Goal: Task Accomplishment & Management: Manage account settings

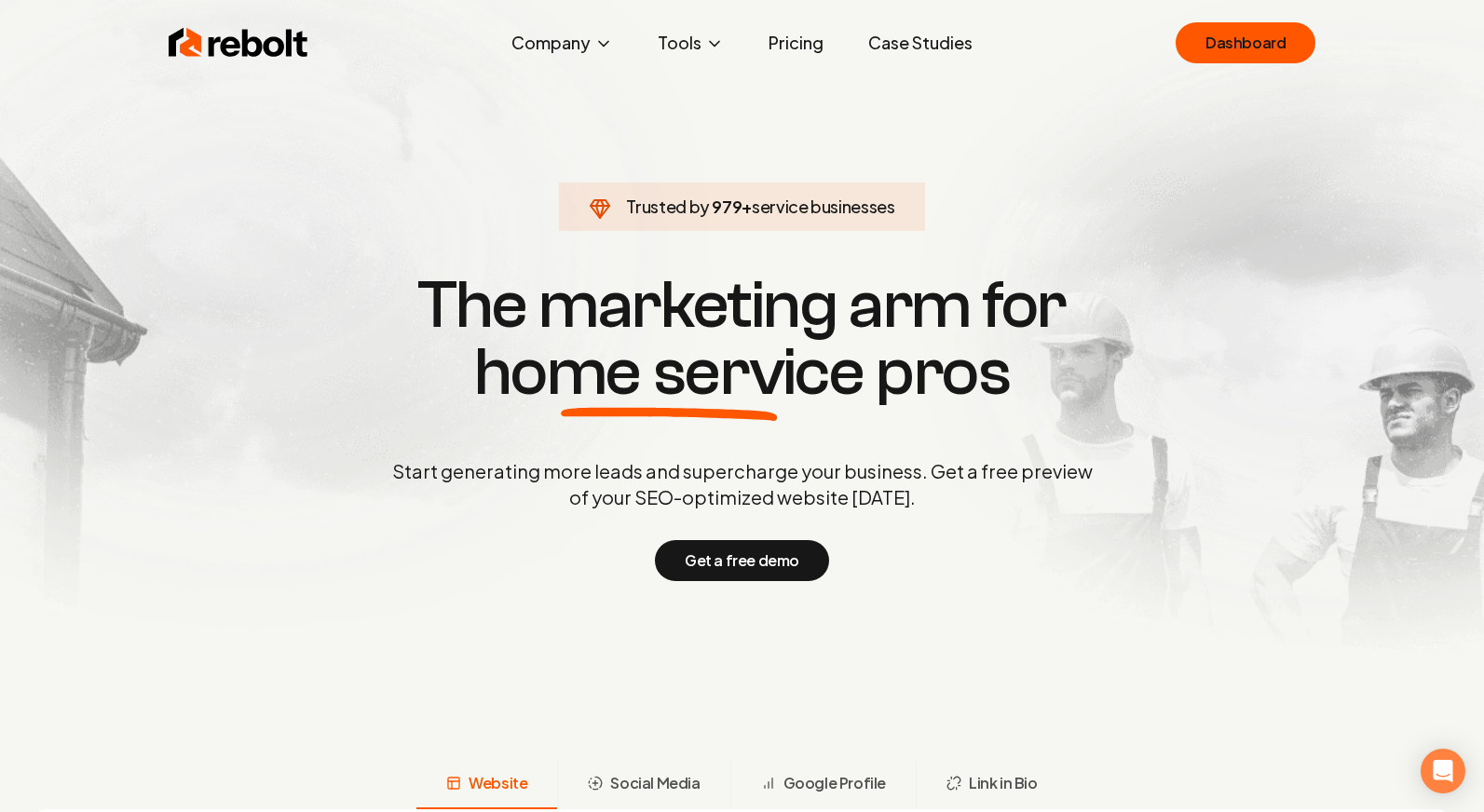
click at [1185, 196] on section "Trusted by 979 + service businesses The marketing arm for home service pros Sta…" at bounding box center [742, 425] width 924 height 731
drag, startPoint x: 942, startPoint y: 244, endPoint x: 996, endPoint y: 206, distance: 66.0
click at [953, 240] on section "Trusted by 999 + service businesses The marketing arm for home service pros Sta…" at bounding box center [742, 425] width 924 height 731
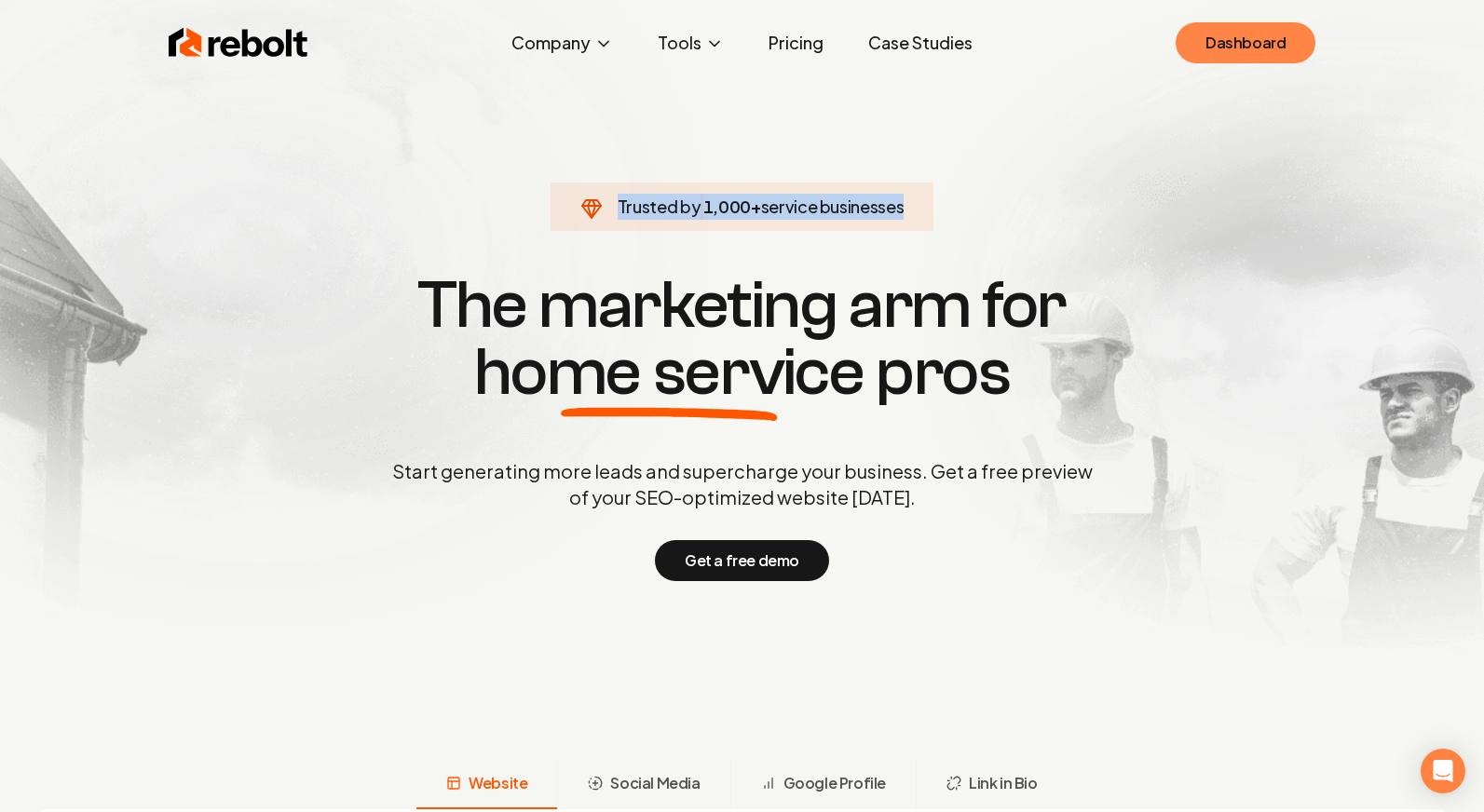
click at [1207, 49] on link "Dashboard" at bounding box center [1245, 42] width 140 height 41
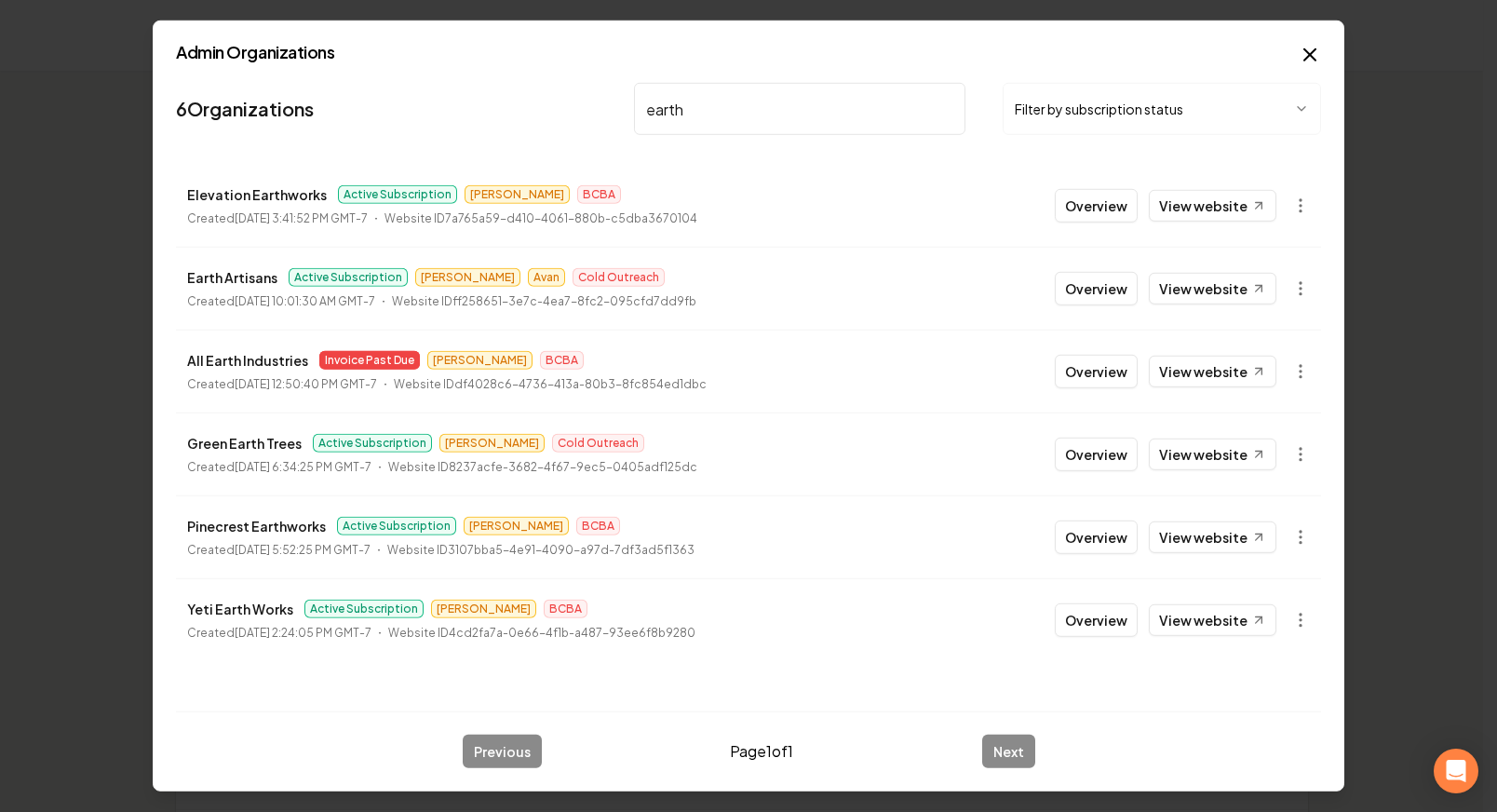
type input "earth"
click at [1088, 286] on button "Overview" at bounding box center [1096, 288] width 83 height 34
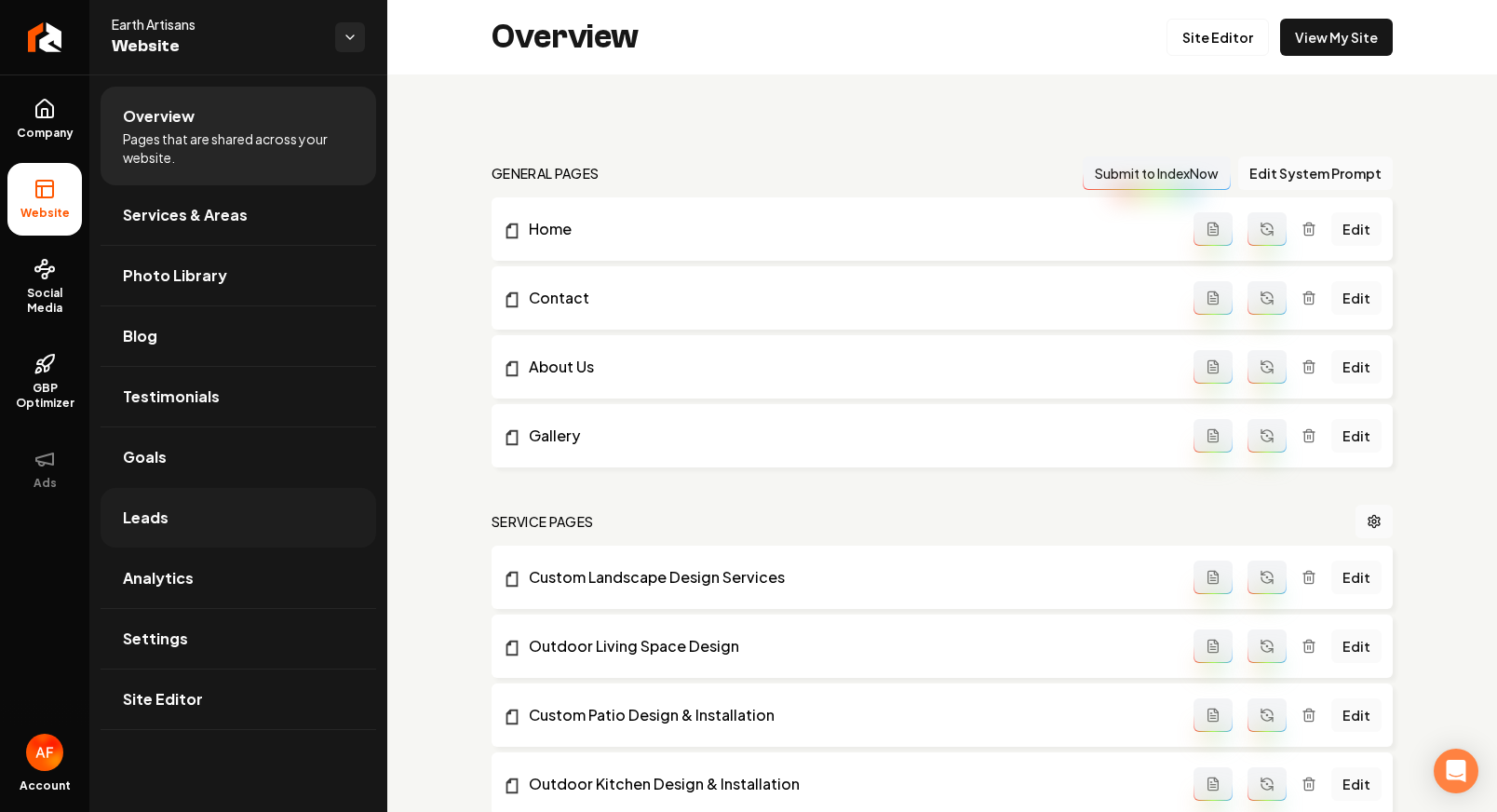
click at [192, 504] on link "Leads" at bounding box center [238, 518] width 276 height 60
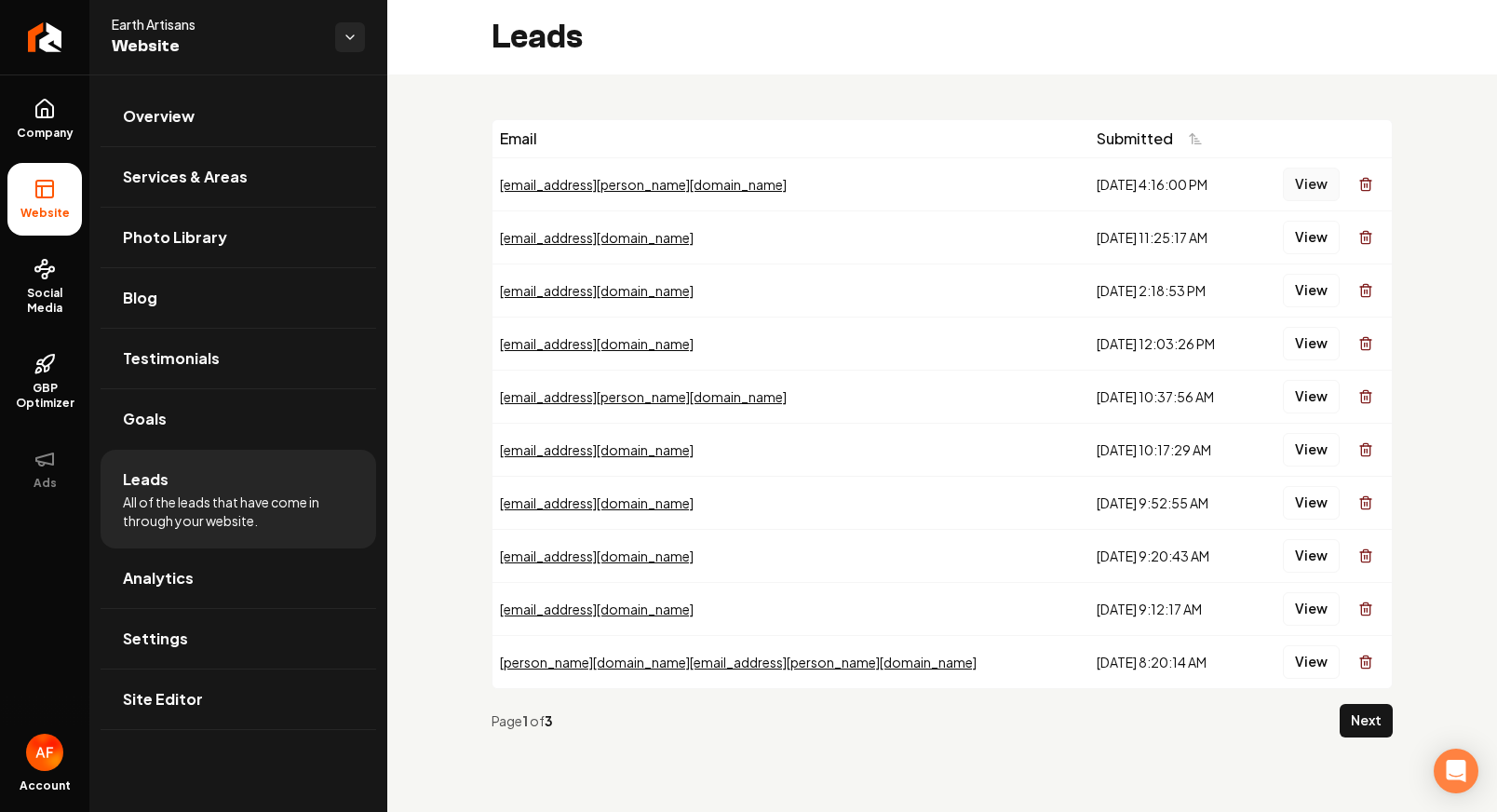
click at [1306, 187] on button "View" at bounding box center [1311, 184] width 57 height 34
click at [1292, 223] on button "View" at bounding box center [1311, 237] width 57 height 34
drag, startPoint x: 52, startPoint y: 128, endPoint x: 53, endPoint y: 149, distance: 21.0
click at [52, 127] on span "Company" at bounding box center [45, 133] width 71 height 14
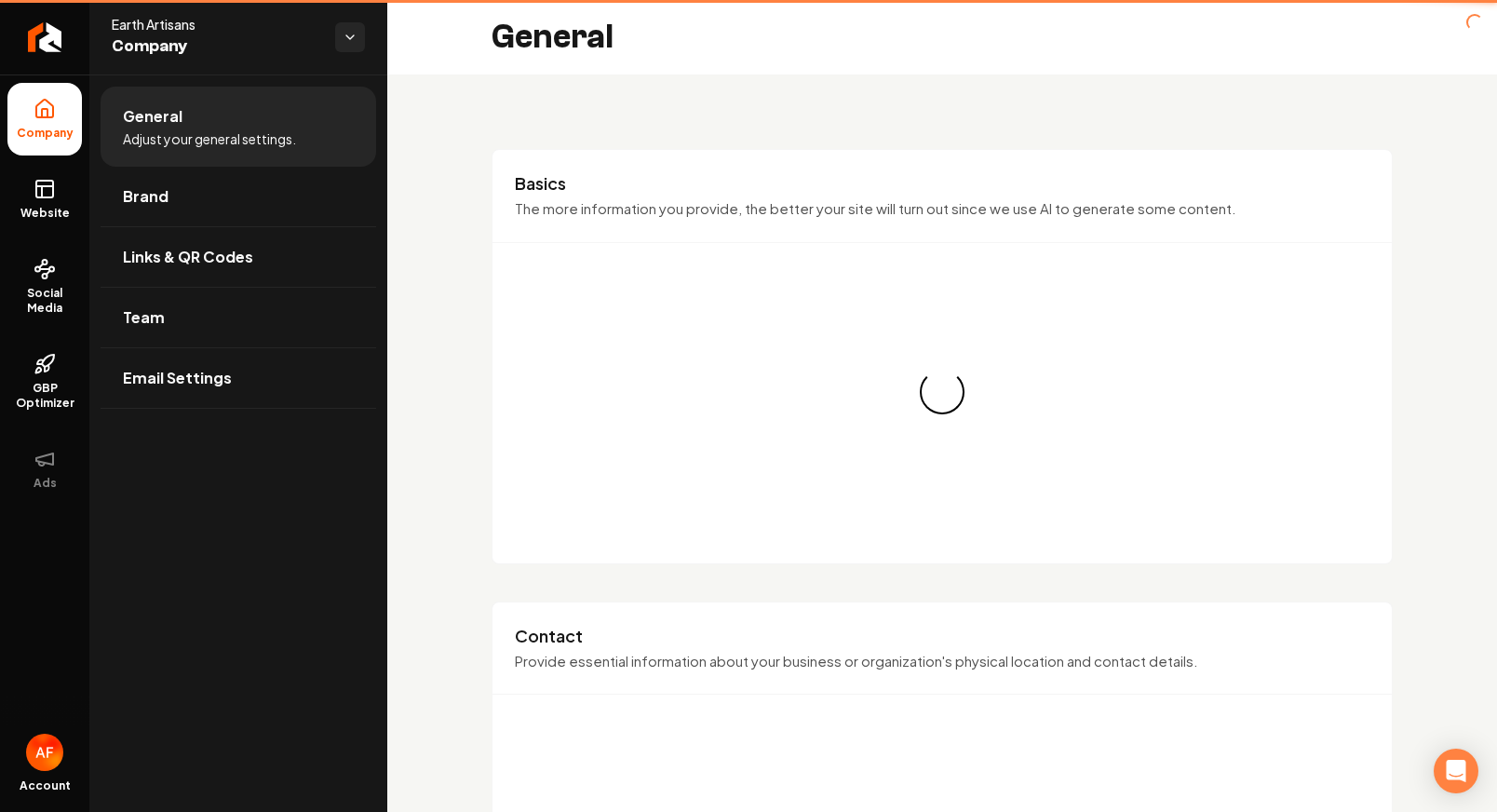
click at [54, 210] on span "Website" at bounding box center [45, 213] width 65 height 14
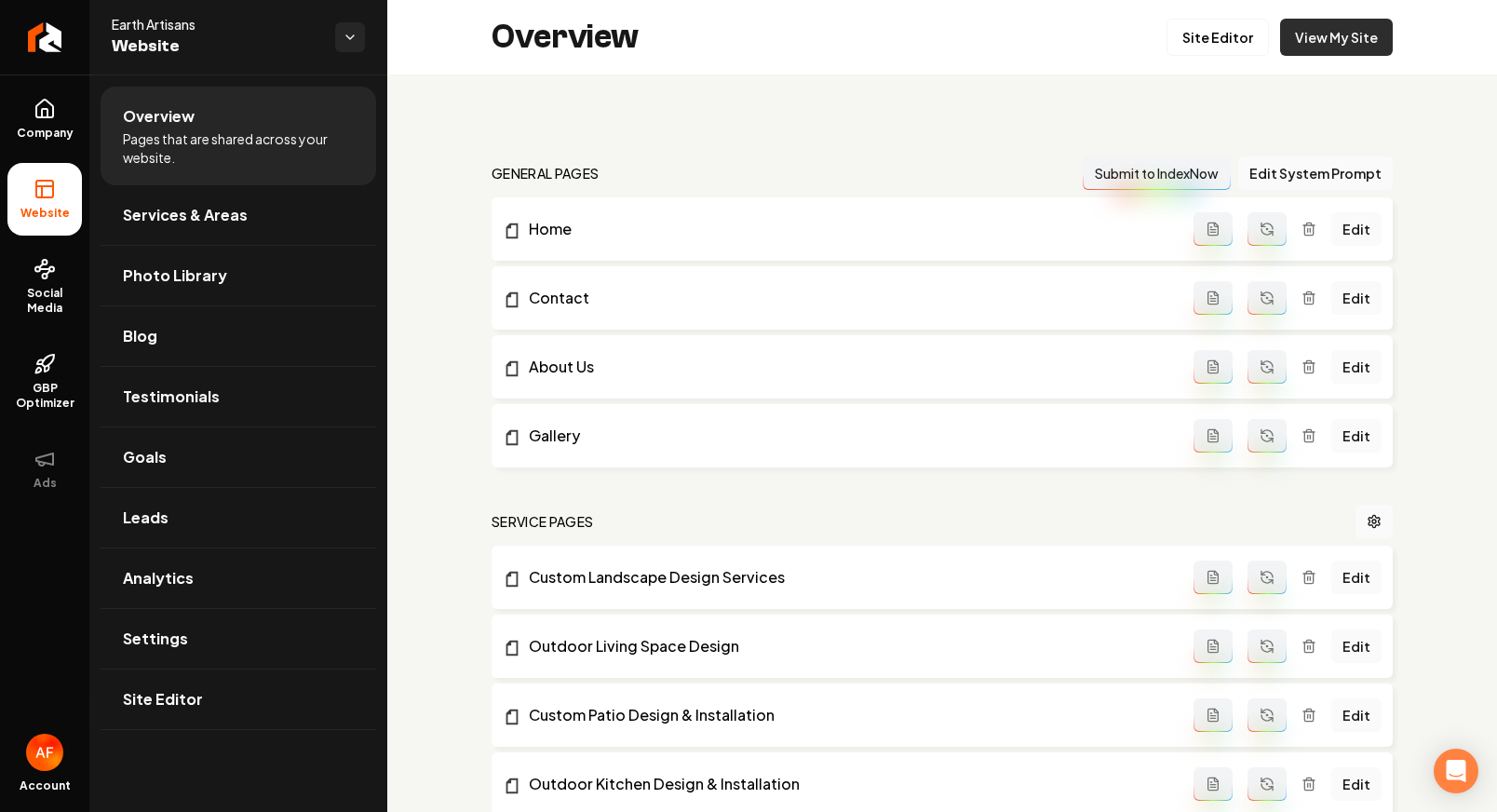
click at [1322, 53] on link "View My Site" at bounding box center [1336, 37] width 113 height 38
click at [156, 525] on span "Leads" at bounding box center [145, 517] width 45 height 22
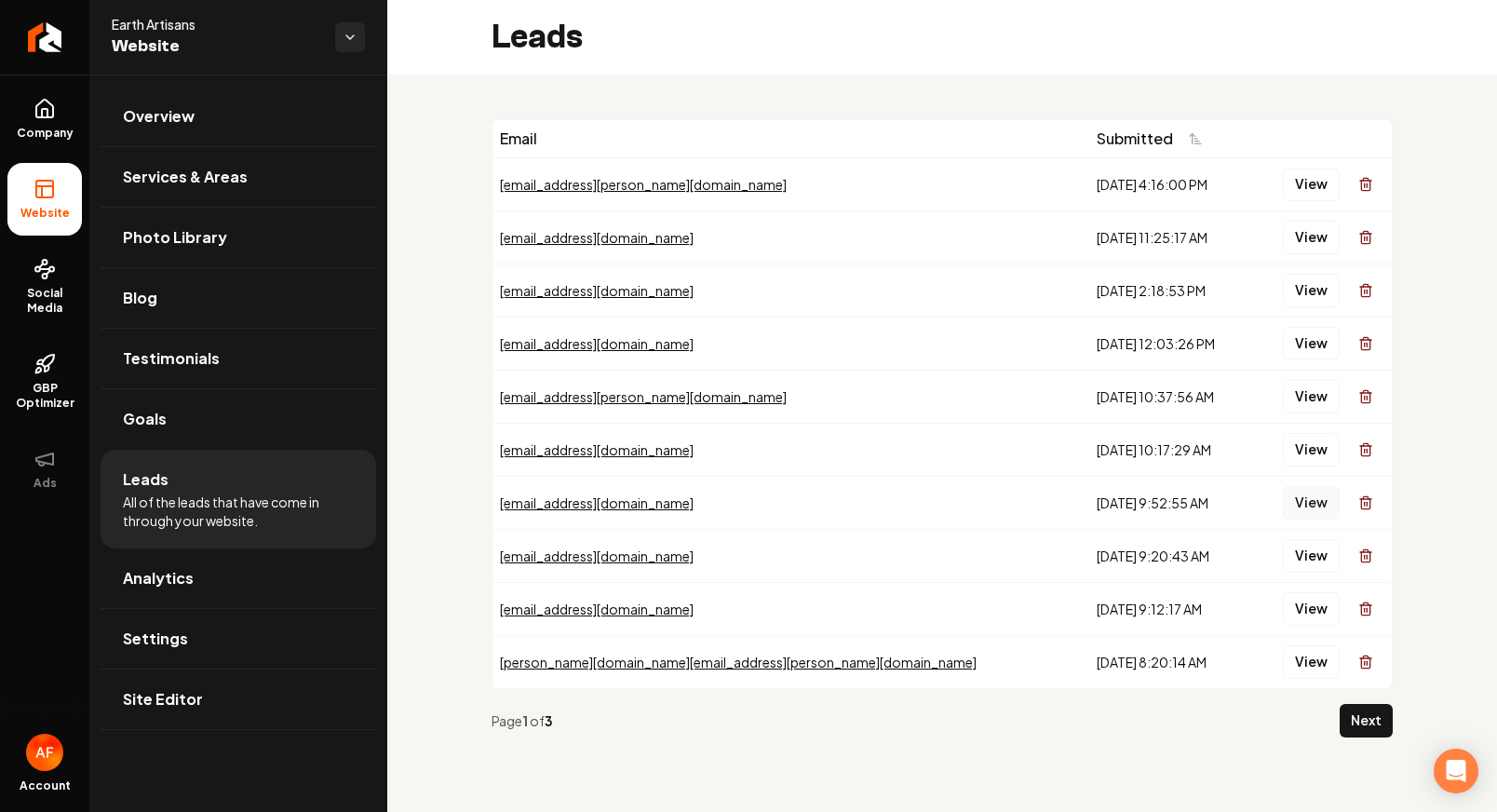
click at [1301, 506] on button "View" at bounding box center [1311, 503] width 57 height 34
click at [1377, 714] on button "Next" at bounding box center [1366, 720] width 53 height 34
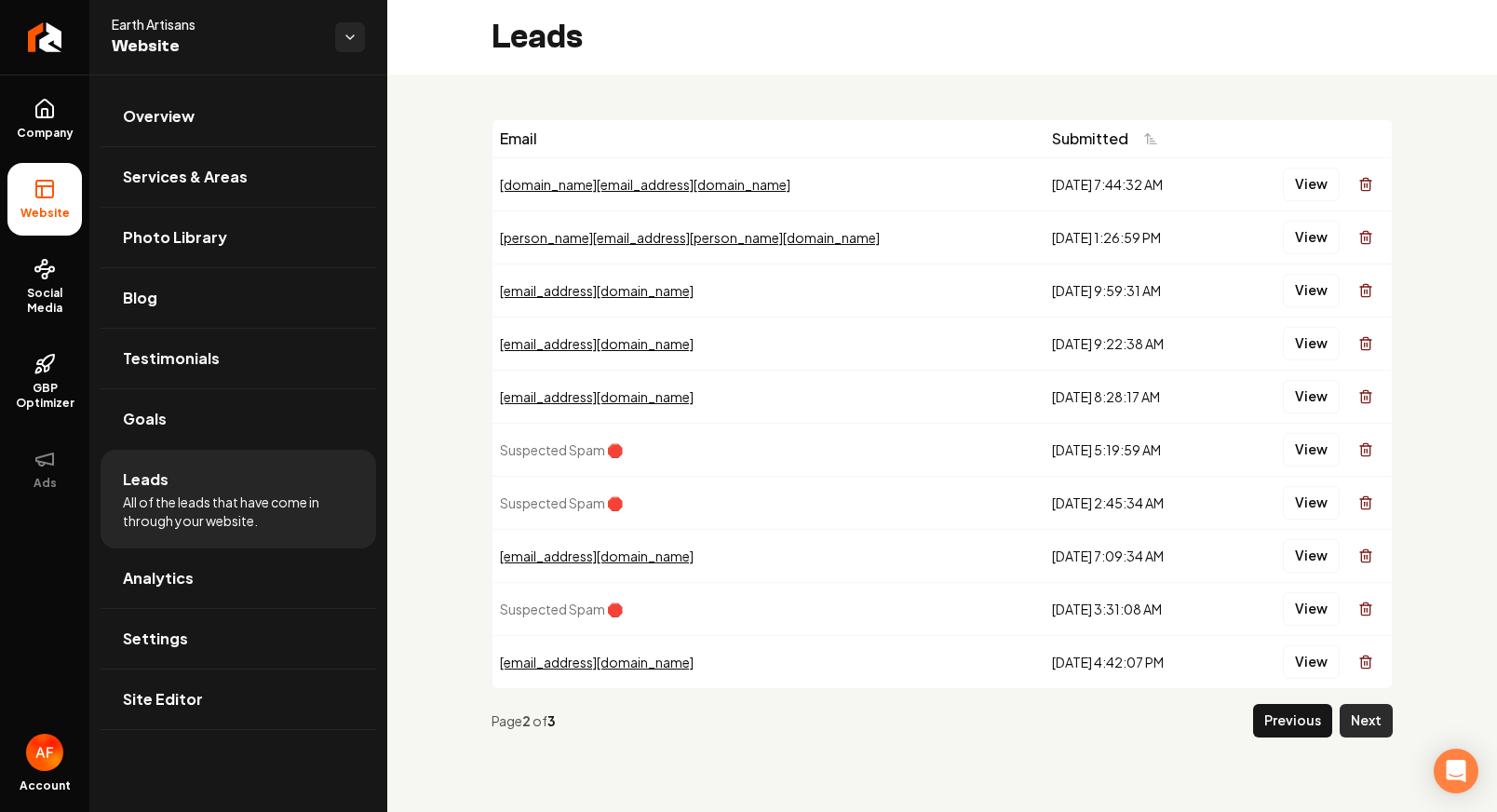
click at [1354, 725] on button "Next" at bounding box center [1366, 720] width 53 height 34
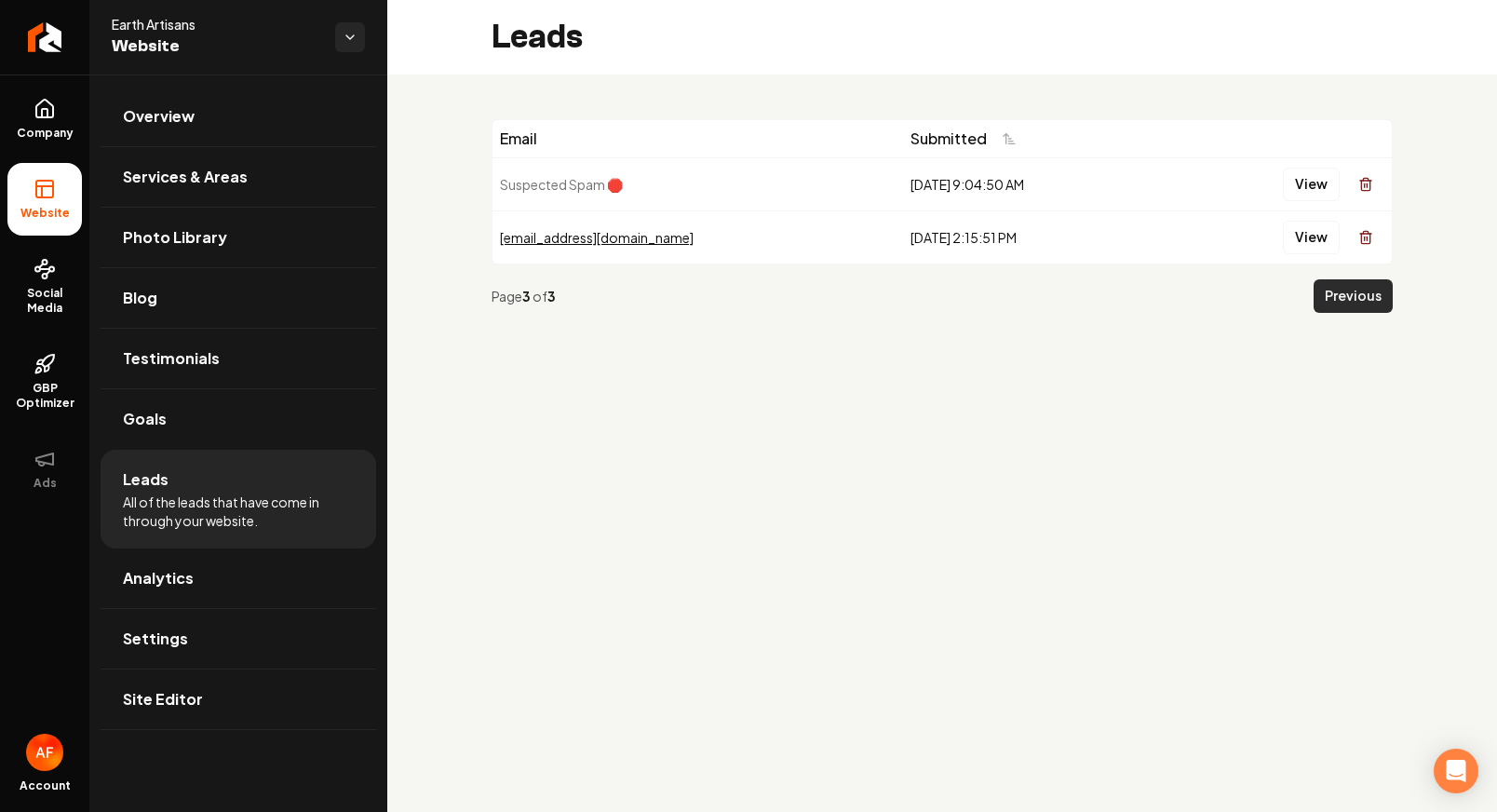
click at [1356, 294] on button "Previous" at bounding box center [1353, 296] width 79 height 34
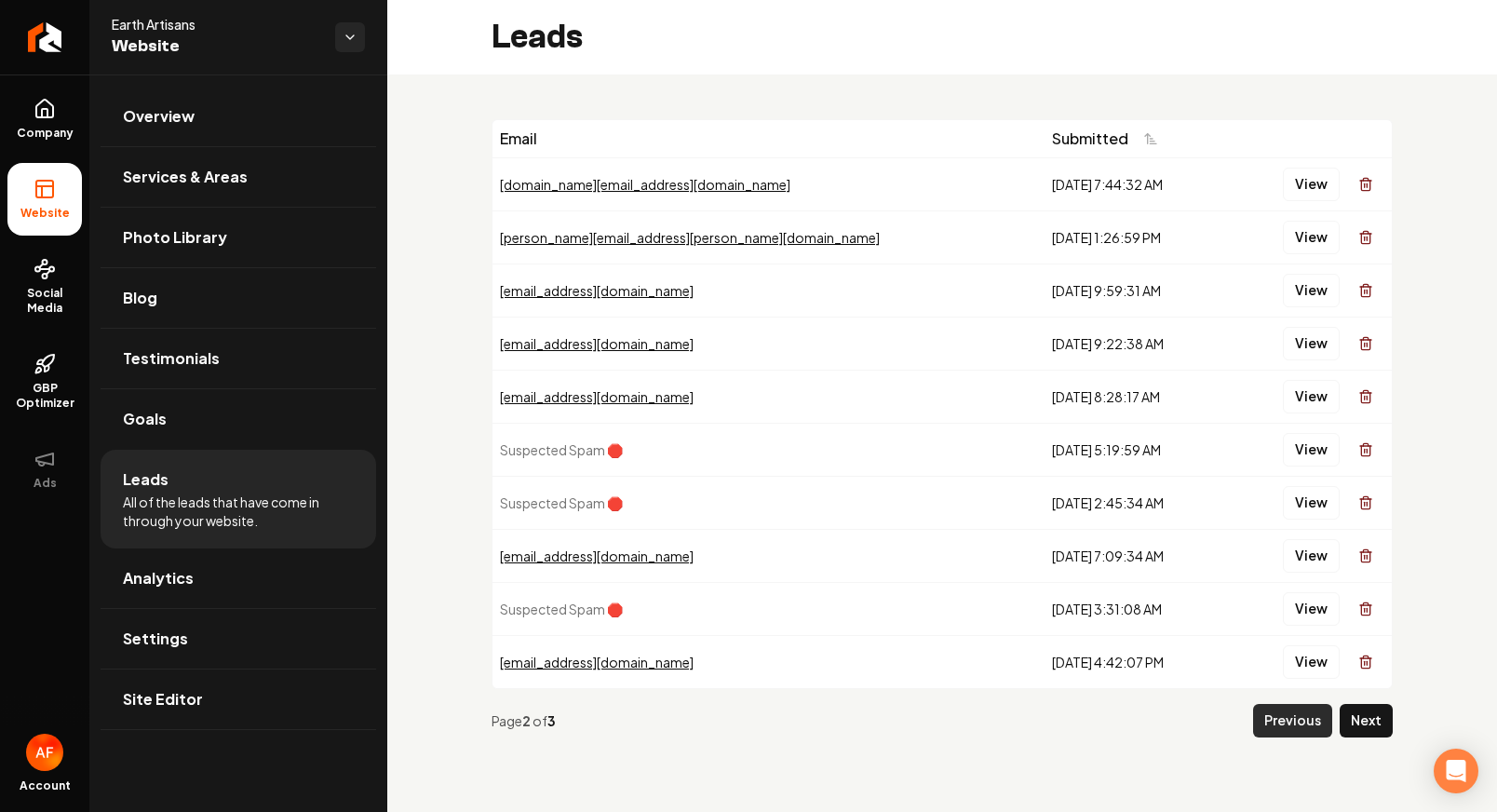
click at [1289, 720] on button "Previous" at bounding box center [1293, 720] width 79 height 34
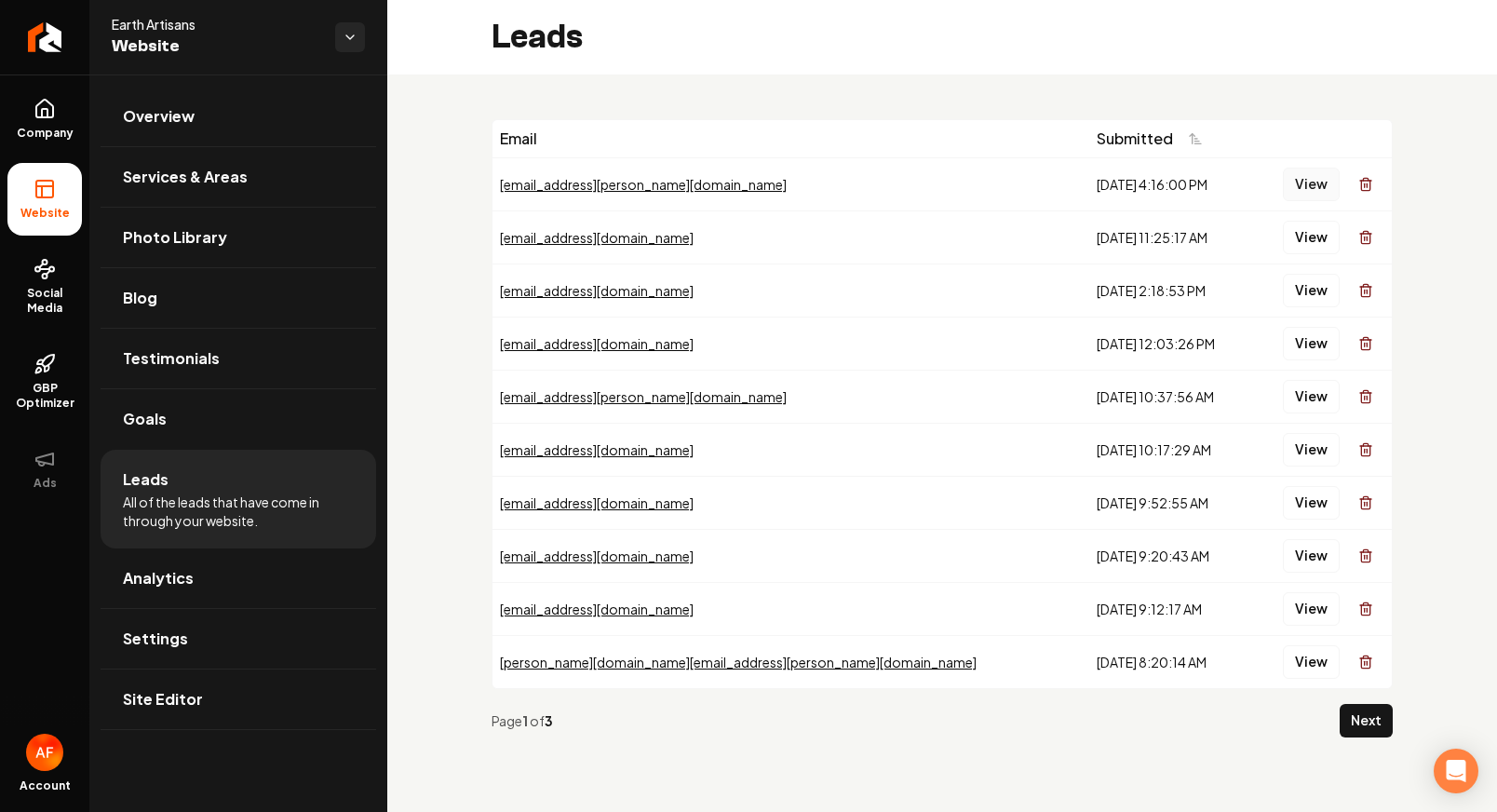
drag, startPoint x: 1272, startPoint y: 178, endPoint x: 1296, endPoint y: 179, distance: 24.0
click at [1295, 179] on div "View" at bounding box center [1321, 184] width 126 height 38
click at [1296, 179] on button "View" at bounding box center [1311, 184] width 57 height 34
click at [1315, 229] on button "View" at bounding box center [1311, 237] width 57 height 34
click at [1310, 204] on td "View" at bounding box center [1321, 183] width 142 height 53
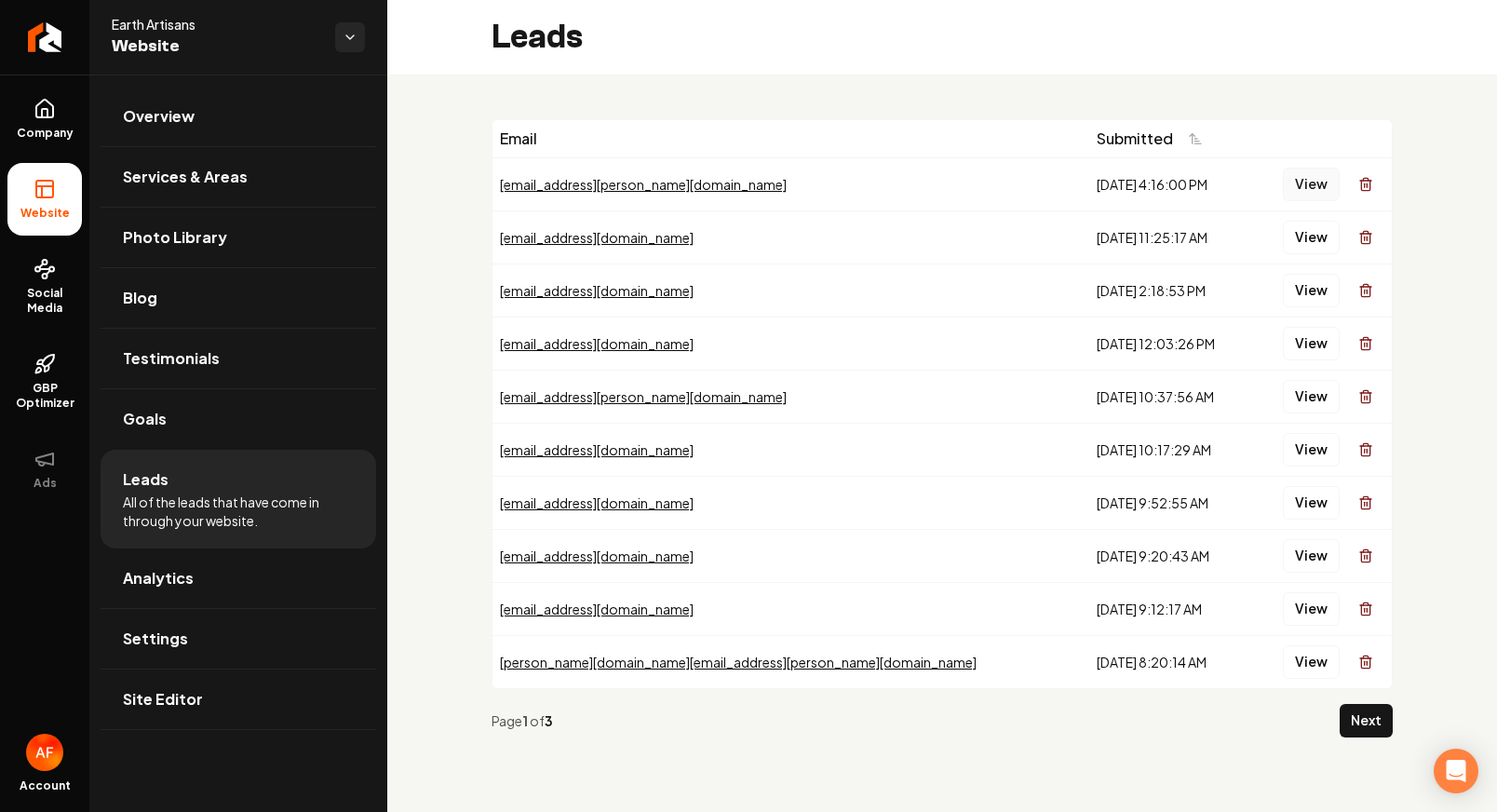
click at [1309, 185] on button "View" at bounding box center [1311, 184] width 57 height 34
click at [1297, 335] on button "View" at bounding box center [1311, 343] width 57 height 34
click at [1321, 412] on button "View" at bounding box center [1311, 396] width 57 height 34
click at [1322, 453] on button "View" at bounding box center [1311, 450] width 57 height 34
click at [1312, 506] on button "View" at bounding box center [1311, 503] width 57 height 34
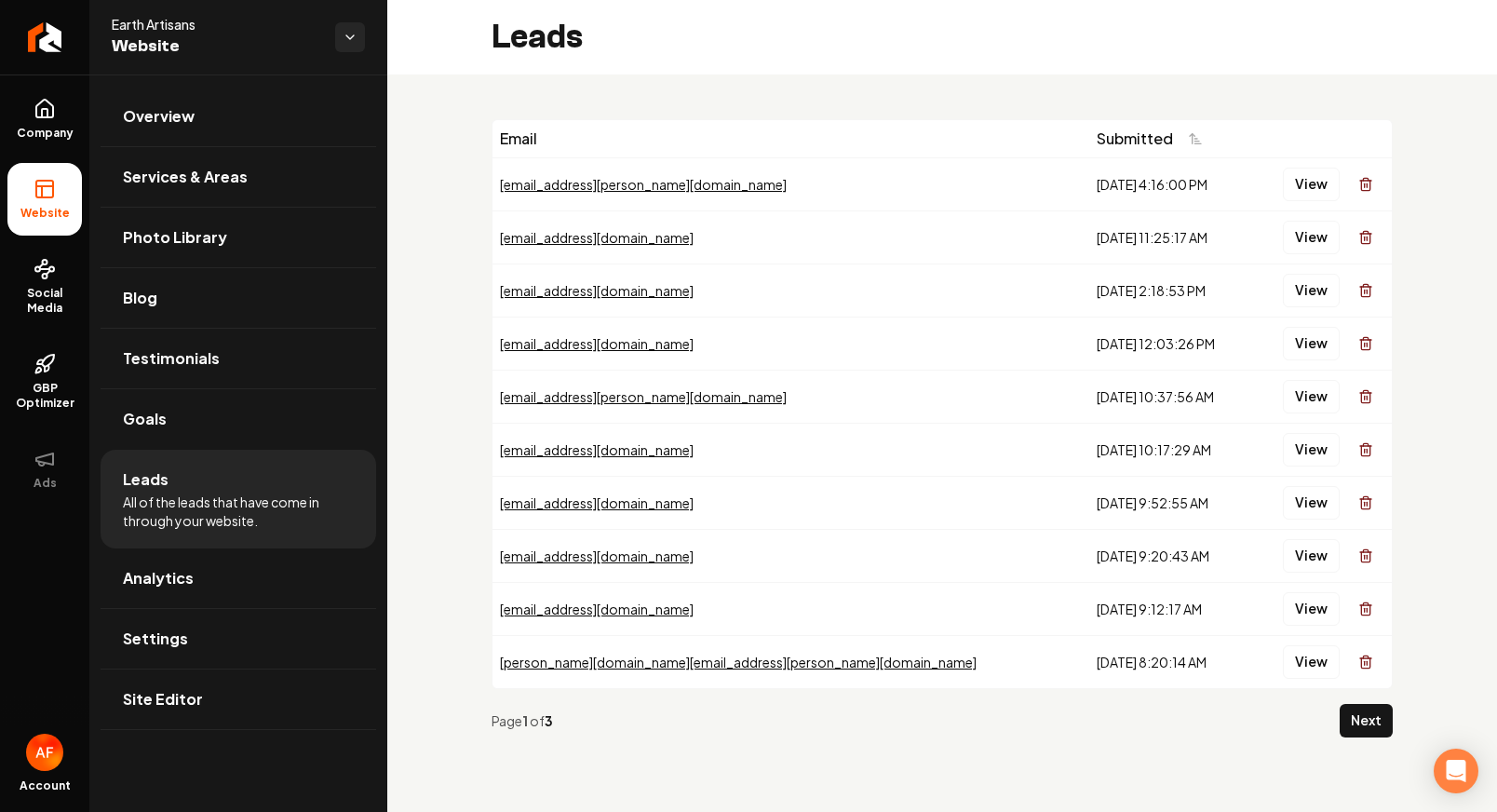
click at [1322, 583] on td "View" at bounding box center [1321, 608] width 142 height 53
click at [1320, 638] on td "View" at bounding box center [1321, 661] width 142 height 53
click at [1317, 627] on td "View" at bounding box center [1321, 608] width 142 height 53
click at [1311, 600] on button "View" at bounding box center [1311, 609] width 57 height 34
click at [1303, 661] on button "View" at bounding box center [1311, 662] width 57 height 34
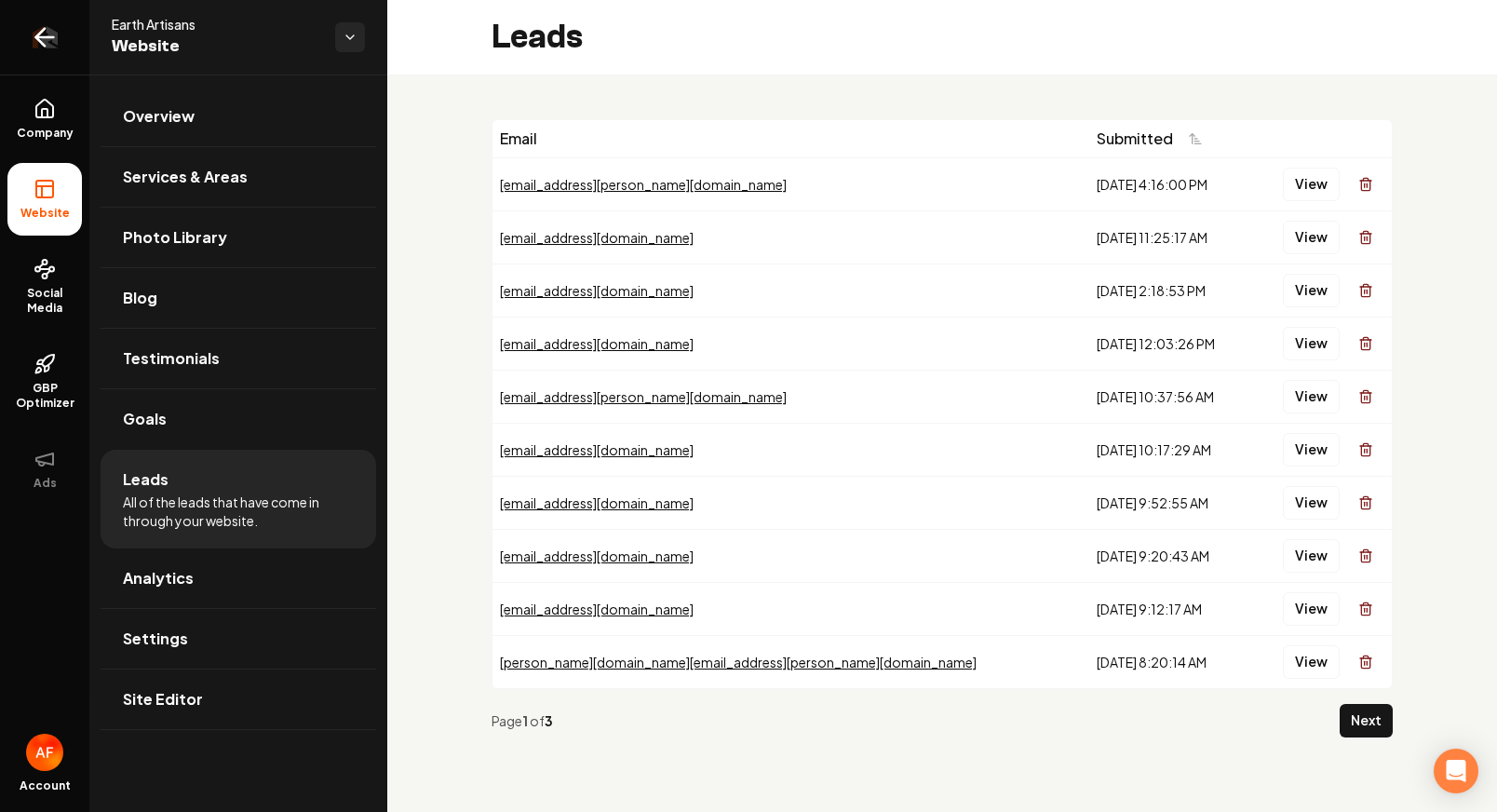
click at [42, 42] on icon "Return to dashboard" at bounding box center [40, 38] width 9 height 17
